Goal: Complete application form

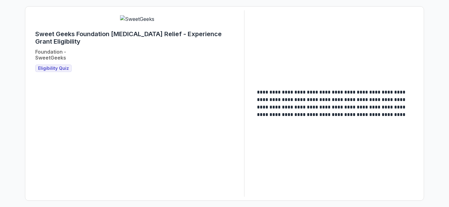
click at [50, 71] on span "Eligibility Quiz" at bounding box center [53, 68] width 31 height 5
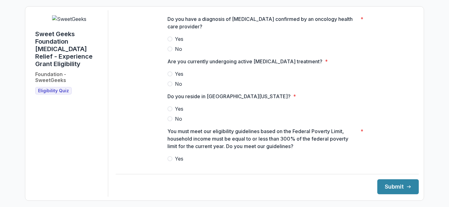
click at [175, 42] on span "Yes" at bounding box center [179, 38] width 8 height 7
click at [178, 78] on span "Yes" at bounding box center [179, 73] width 8 height 7
click at [175, 113] on span "Yes" at bounding box center [179, 108] width 8 height 7
click at [175, 162] on span "Yes" at bounding box center [179, 158] width 8 height 7
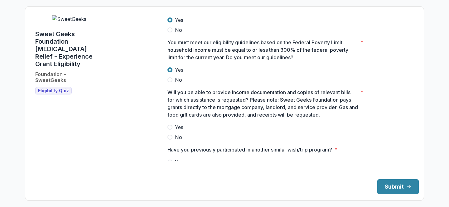
scroll to position [90, 0]
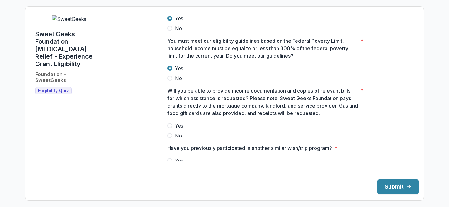
click at [175, 129] on span "Yes" at bounding box center [179, 125] width 8 height 7
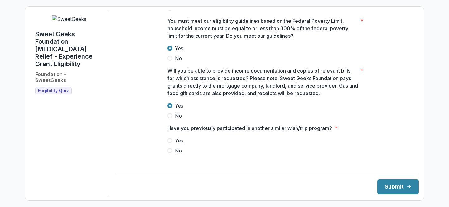
scroll to position [113, 0]
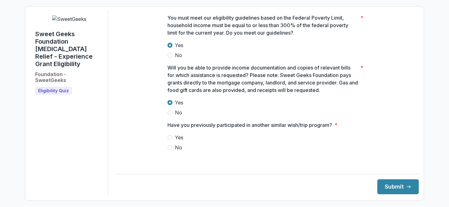
click at [172, 141] on label "Yes" at bounding box center [266, 137] width 199 height 7
click at [175, 151] on span "No" at bounding box center [178, 147] width 7 height 7
click at [399, 180] on button "Submit" at bounding box center [397, 186] width 41 height 15
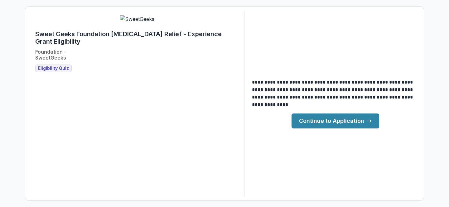
click at [323, 119] on link "Continue to Application" at bounding box center [335, 120] width 88 height 15
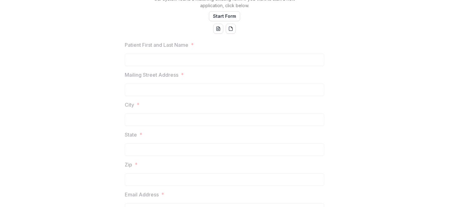
scroll to position [8, 0]
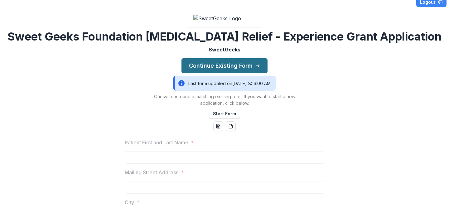
click at [254, 73] on button "Continue Existing Form" at bounding box center [224, 65] width 86 height 15
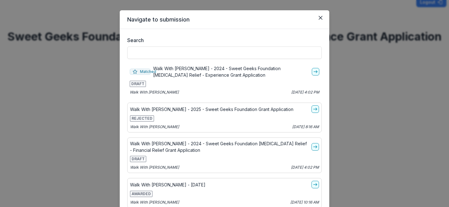
scroll to position [10, 0]
click at [315, 71] on line "go-to" at bounding box center [315, 71] width 3 height 0
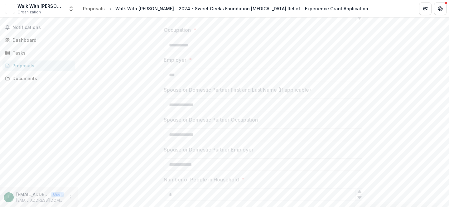
scroll to position [470, 0]
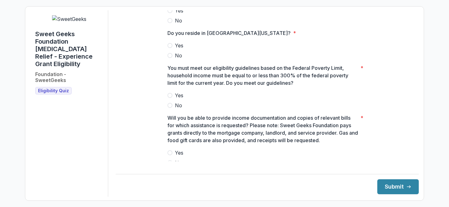
scroll to position [100, 0]
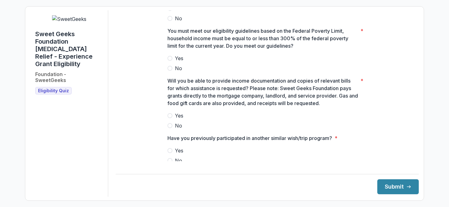
click at [169, 61] on span at bounding box center [169, 58] width 5 height 5
click at [172, 119] on label "Yes" at bounding box center [266, 115] width 199 height 7
click at [175, 154] on span "Yes" at bounding box center [179, 150] width 8 height 7
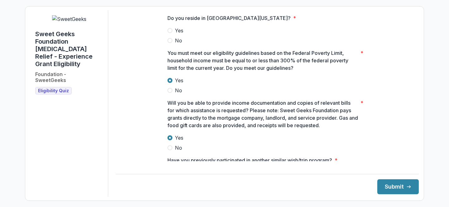
scroll to position [0, 0]
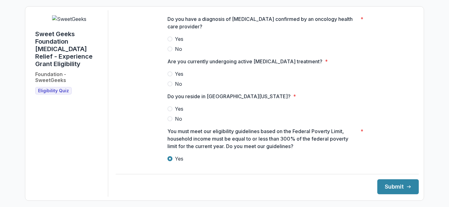
click at [171, 111] on span at bounding box center [169, 108] width 5 height 5
click at [170, 76] on span at bounding box center [169, 73] width 5 height 5
click at [171, 43] on label "Yes" at bounding box center [266, 38] width 199 height 7
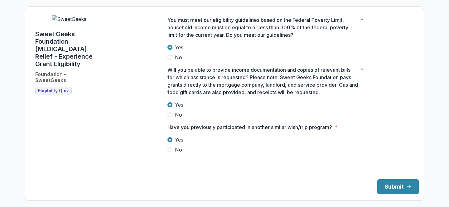
scroll to position [113, 0]
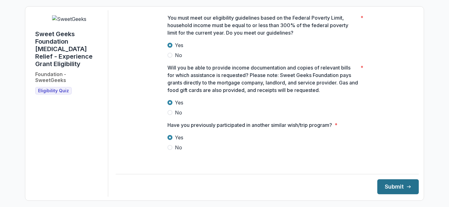
click at [391, 184] on button "Submit" at bounding box center [397, 186] width 41 height 15
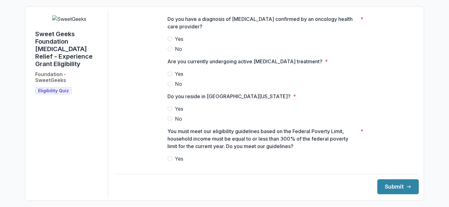
click at [175, 43] on span "Yes" at bounding box center [179, 38] width 8 height 7
click at [170, 76] on label "Yes" at bounding box center [266, 73] width 199 height 7
click at [173, 113] on label "Yes" at bounding box center [266, 108] width 199 height 7
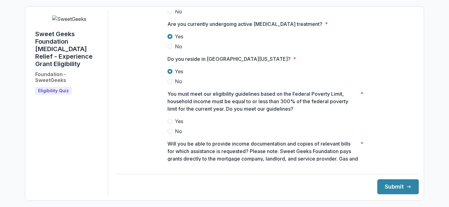
scroll to position [38, 0]
click at [175, 125] on span "Yes" at bounding box center [179, 120] width 8 height 7
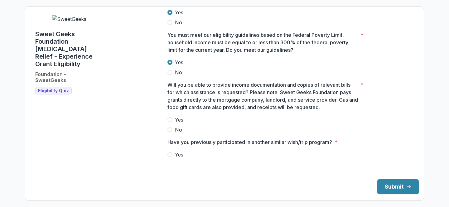
scroll to position [98, 0]
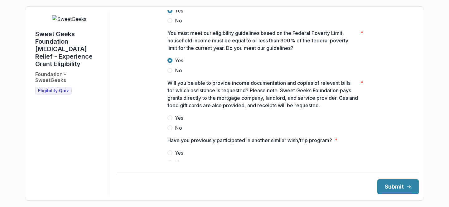
click at [172, 121] on label "Yes" at bounding box center [266, 117] width 199 height 7
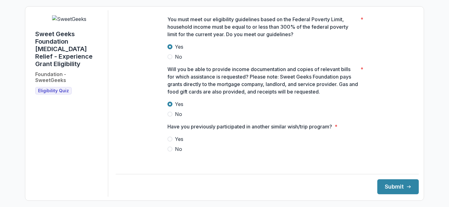
scroll to position [113, 0]
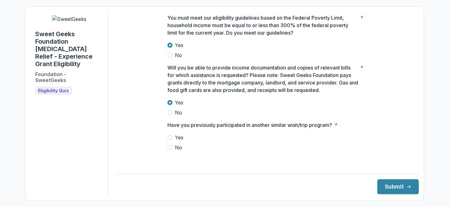
click at [170, 151] on label "No" at bounding box center [266, 147] width 199 height 7
click at [406, 189] on icon "submit" at bounding box center [408, 186] width 5 height 5
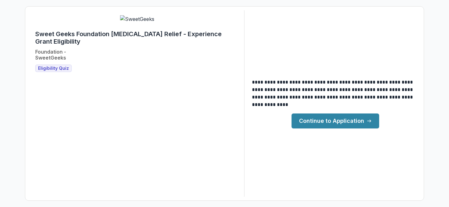
click at [351, 126] on link "Continue to Application" at bounding box center [335, 120] width 88 height 15
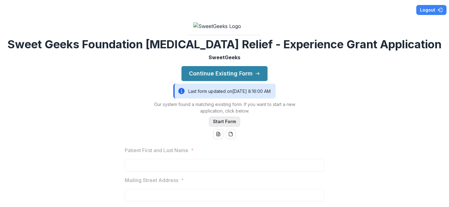
click at [225, 127] on button "Start Form" at bounding box center [224, 122] width 31 height 10
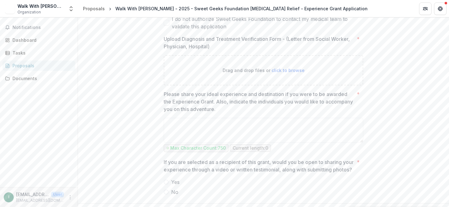
scroll to position [1156, 0]
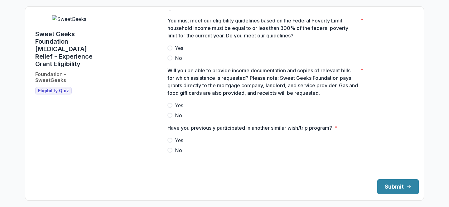
scroll to position [113, 0]
